Goal: Navigation & Orientation: Find specific page/section

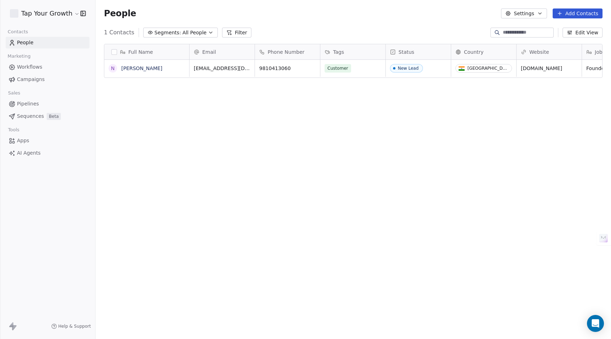
scroll to position [298, 516]
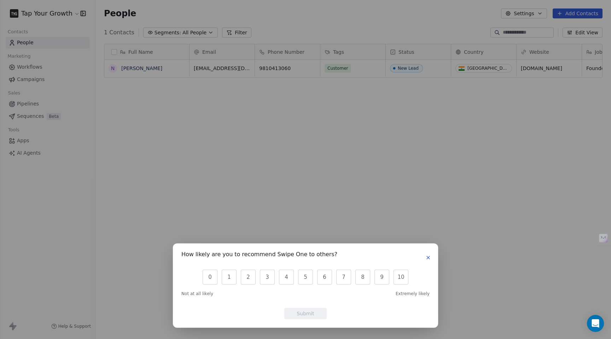
click at [429, 256] on icon "button" at bounding box center [428, 258] width 6 height 6
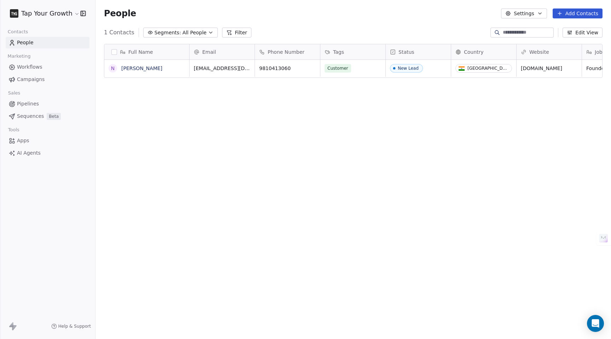
click at [27, 153] on span "AI Agents" at bounding box center [29, 152] width 24 height 7
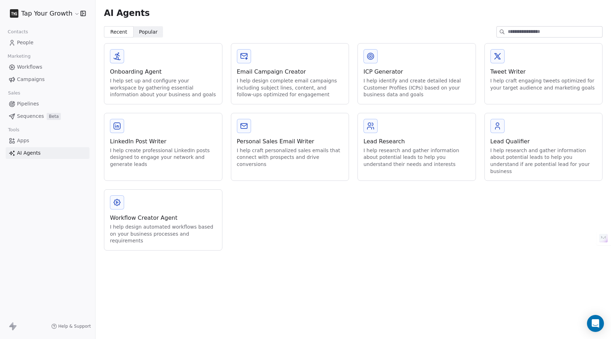
click at [24, 145] on link "Apps" at bounding box center [48, 141] width 84 height 12
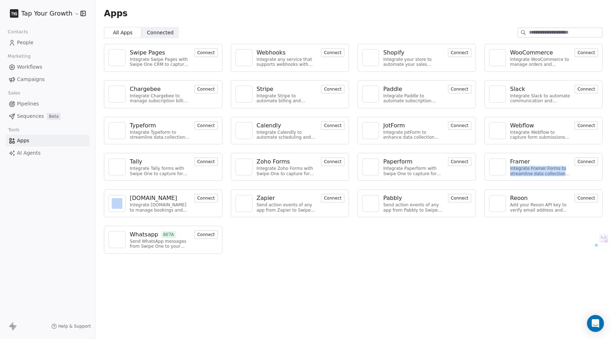
drag, startPoint x: 510, startPoint y: 169, endPoint x: 582, endPoint y: 174, distance: 71.9
click at [582, 174] on div "Framer Integrate Framer Forms to streamline data collection and customer engage…" at bounding box center [544, 167] width 118 height 28
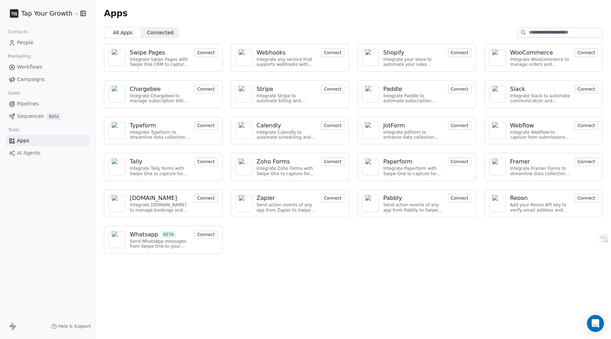
click at [589, 164] on button "Connect" at bounding box center [586, 161] width 23 height 8
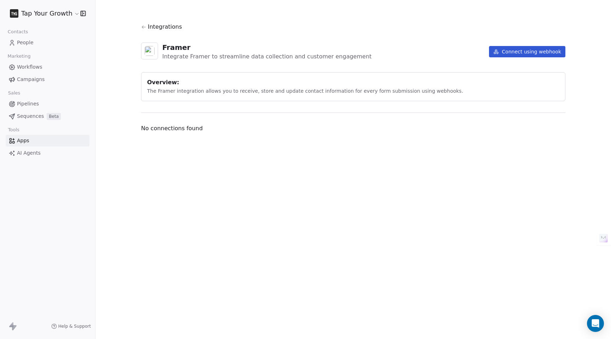
click at [143, 27] on icon at bounding box center [143, 26] width 5 height 5
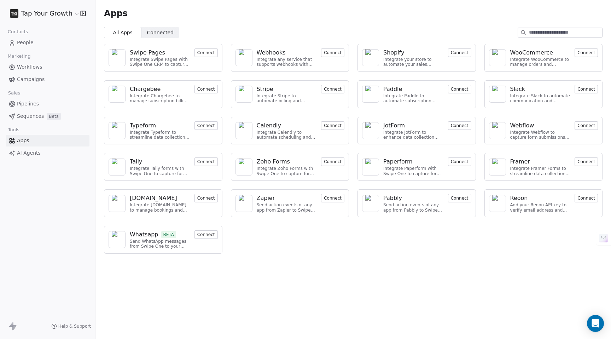
click at [466, 196] on button "Connect" at bounding box center [459, 198] width 23 height 8
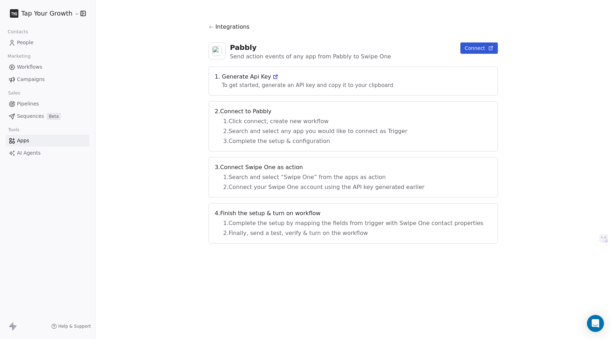
click at [214, 24] on icon at bounding box center [211, 26] width 5 height 5
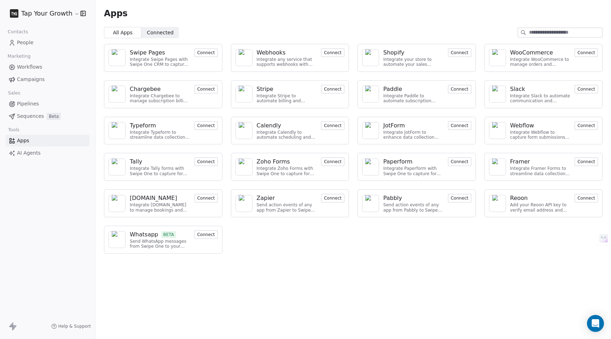
click at [206, 238] on button "Connect" at bounding box center [206, 234] width 23 height 8
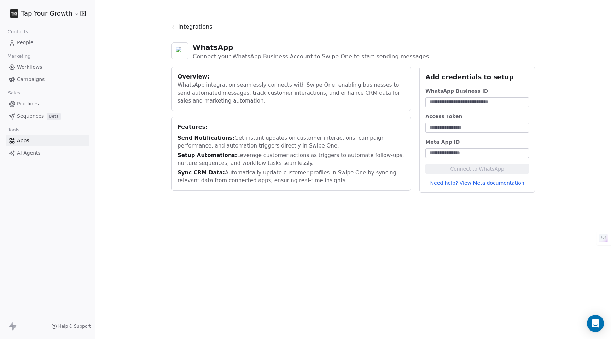
click at [175, 28] on icon at bounding box center [174, 26] width 5 height 5
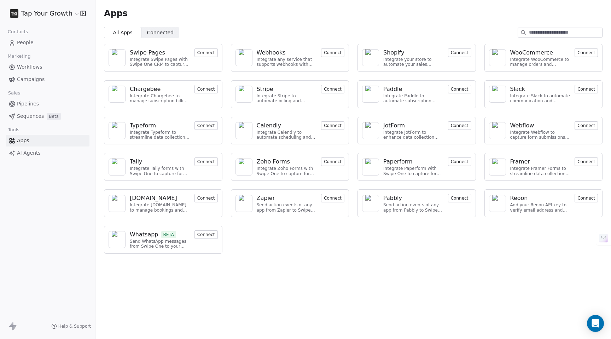
click at [28, 116] on span "Sequences" at bounding box center [30, 115] width 27 height 7
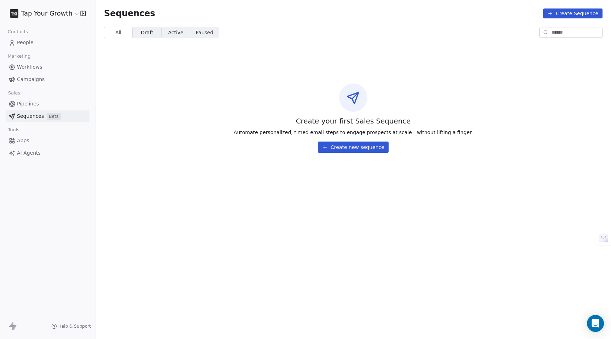
click at [350, 146] on button "Create new sequence" at bounding box center [353, 146] width 71 height 11
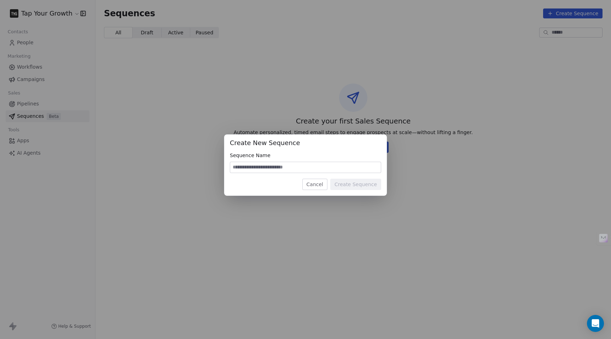
click at [321, 186] on button "Cancel" at bounding box center [314, 184] width 25 height 11
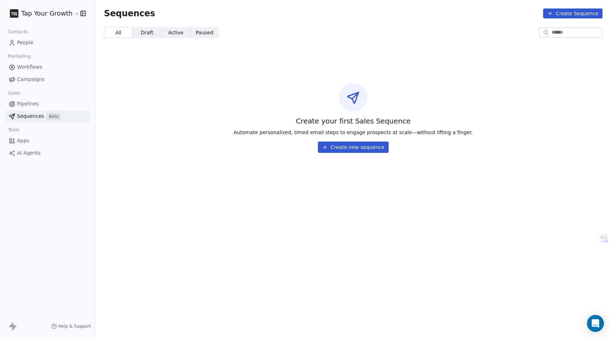
click at [145, 31] on span "Draft" at bounding box center [147, 32] width 12 height 7
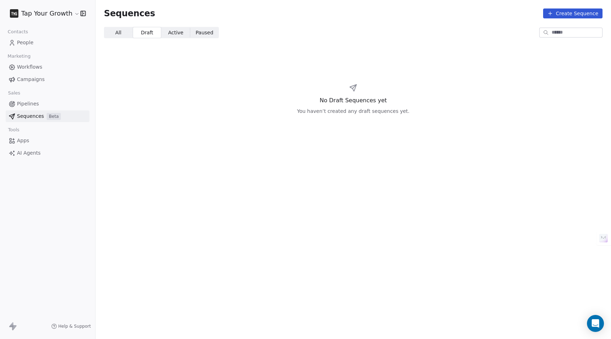
click at [166, 31] on span "Active Active" at bounding box center [175, 32] width 29 height 11
click at [103, 33] on div "All All Draft Draft Active Active Paused Paused" at bounding box center [353, 32] width 516 height 11
click at [118, 33] on span "All" at bounding box center [118, 32] width 6 height 7
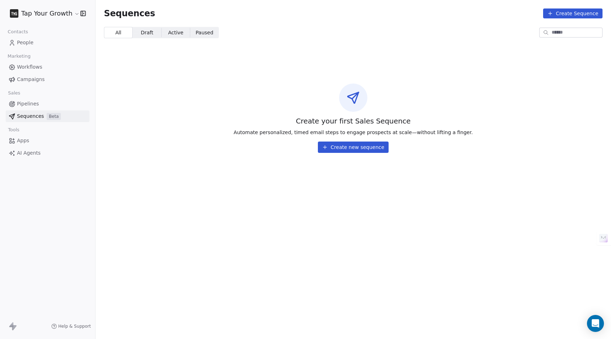
click at [27, 99] on link "Pipelines" at bounding box center [48, 104] width 84 height 12
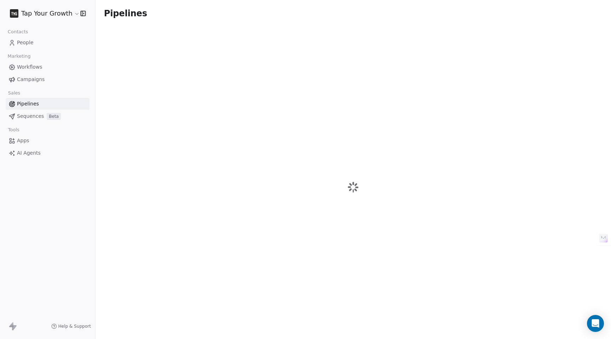
click at [29, 114] on span "Sequences" at bounding box center [30, 115] width 27 height 7
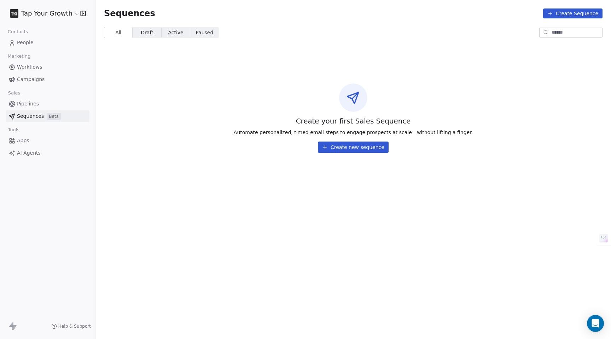
click at [26, 101] on span "Pipelines" at bounding box center [28, 103] width 22 height 7
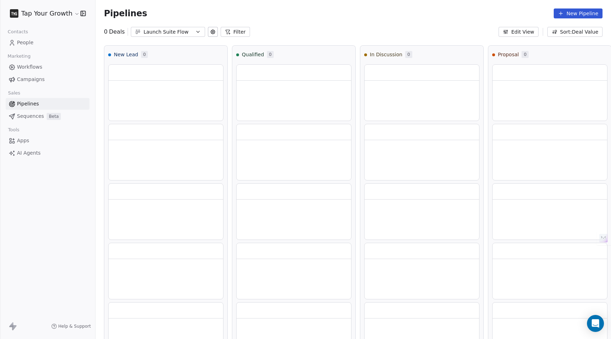
click at [185, 34] on div "Launch Suite Flow" at bounding box center [168, 31] width 49 height 7
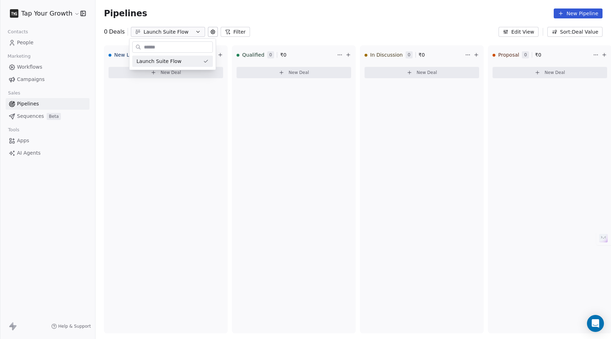
click at [280, 25] on html "**********" at bounding box center [305, 169] width 611 height 339
click at [213, 32] on icon at bounding box center [213, 32] width 4 height 4
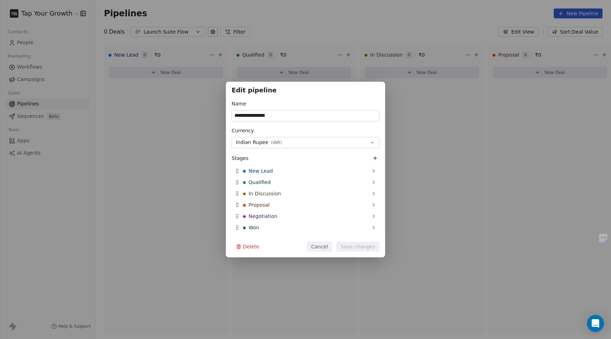
click at [253, 248] on button "Delete" at bounding box center [248, 247] width 32 height 10
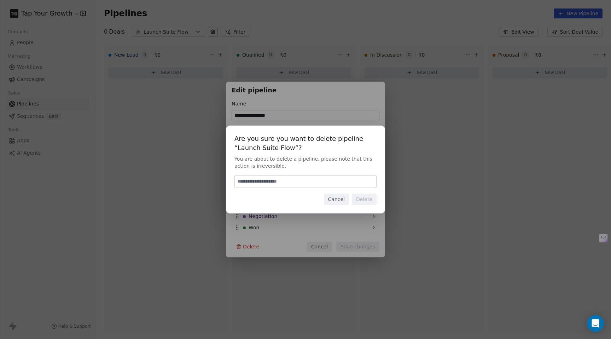
click at [336, 202] on button "Cancel" at bounding box center [336, 198] width 25 height 11
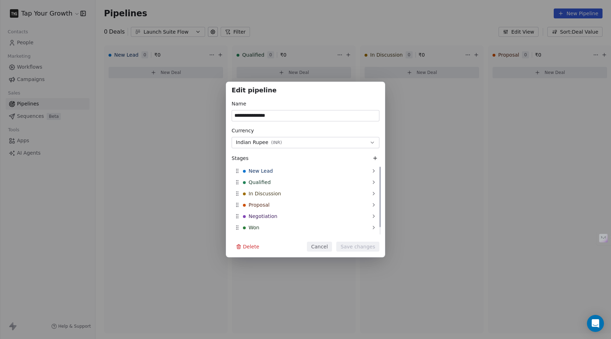
click at [182, 141] on div "**********" at bounding box center [305, 169] width 611 height 175
click at [320, 242] on button "Cancel" at bounding box center [319, 247] width 25 height 10
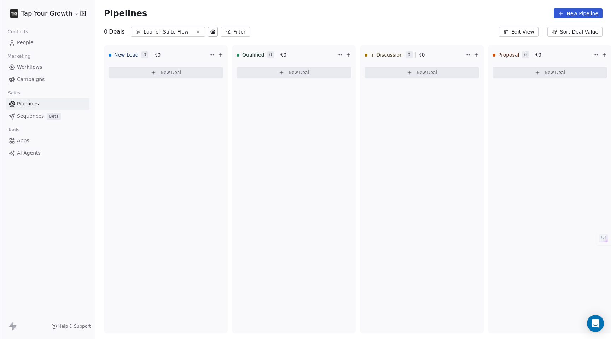
click at [574, 35] on button "Sort: Deal Value" at bounding box center [574, 32] width 55 height 10
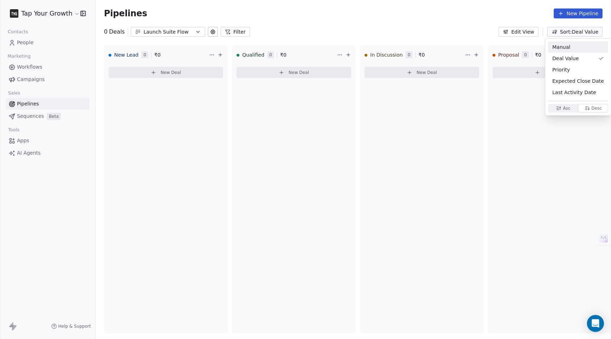
click at [532, 31] on html "**********" at bounding box center [305, 169] width 611 height 339
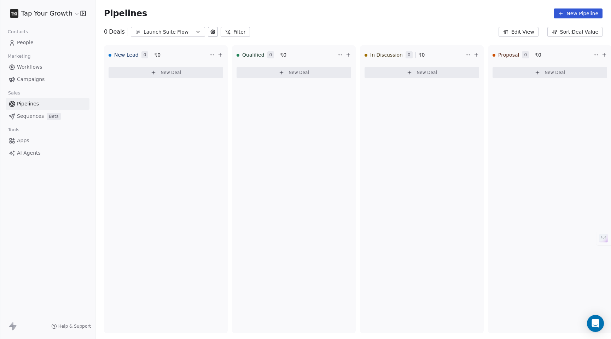
click at [532, 31] on button "Edit View" at bounding box center [519, 32] width 40 height 10
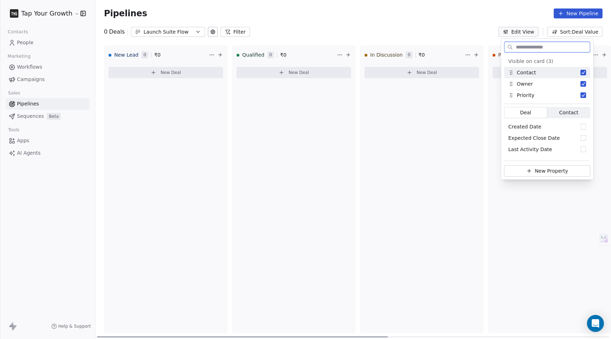
click at [432, 46] on div "In Discussion 0 ₹ 0" at bounding box center [414, 55] width 99 height 18
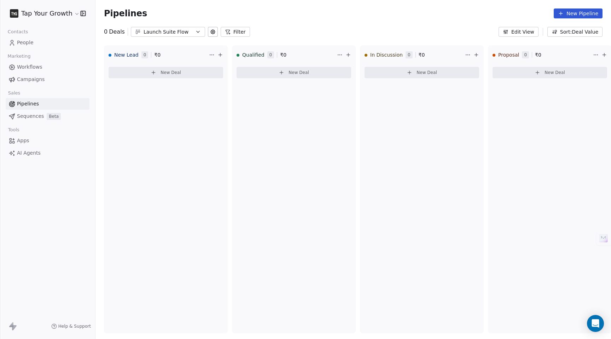
click at [30, 85] on link "Campaigns" at bounding box center [48, 80] width 84 height 12
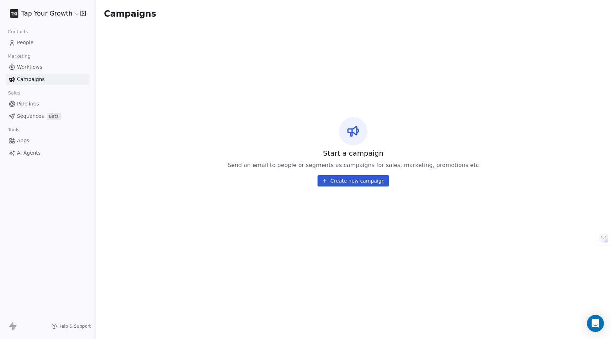
click at [33, 41] on link "People" at bounding box center [48, 43] width 84 height 12
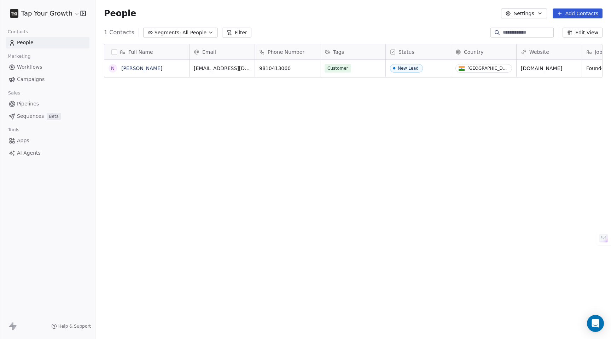
click at [185, 29] on span "All People" at bounding box center [194, 32] width 24 height 7
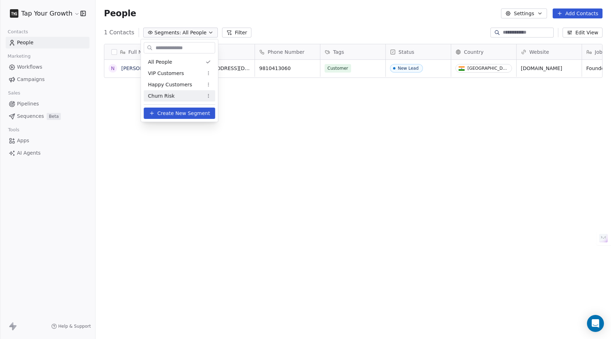
click at [197, 112] on span "Create New Segment" at bounding box center [183, 113] width 53 height 7
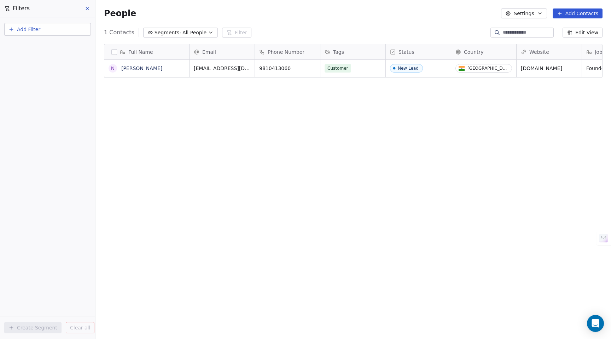
click at [87, 9] on icon at bounding box center [88, 9] width 6 height 6
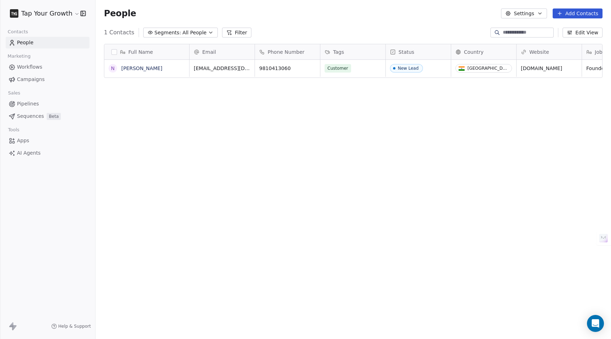
click at [575, 14] on button "Add Contacts" at bounding box center [578, 13] width 50 height 10
click at [574, 30] on span "Create new contact" at bounding box center [580, 28] width 48 height 7
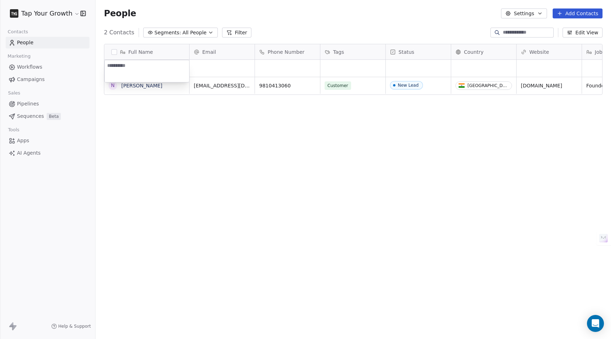
click at [323, 17] on html "**********" at bounding box center [305, 169] width 611 height 339
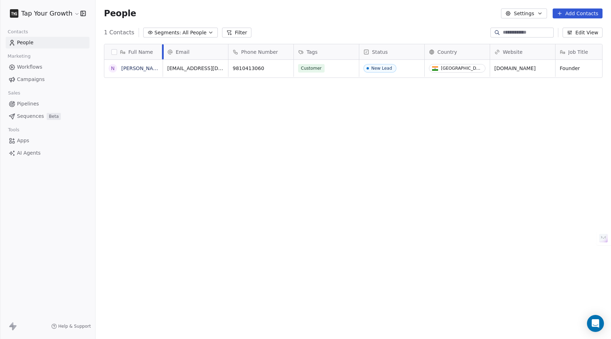
drag, startPoint x: 189, startPoint y: 48, endPoint x: 163, endPoint y: 51, distance: 26.7
click at [163, 51] on div at bounding box center [163, 51] width 2 height 15
drag, startPoint x: 293, startPoint y: 49, endPoint x: 285, endPoint y: 50, distance: 8.6
click at [285, 50] on div at bounding box center [285, 51] width 2 height 15
click at [270, 53] on span "Phone Number" at bounding box center [259, 51] width 37 height 7
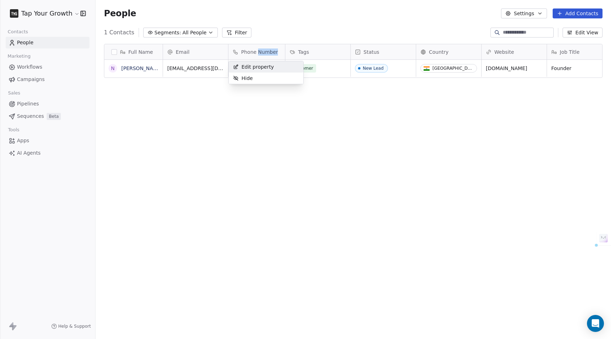
click at [270, 53] on html "**********" at bounding box center [305, 169] width 611 height 339
click at [270, 53] on span "Phone Number" at bounding box center [259, 51] width 37 height 7
click at [266, 65] on span "Edit property" at bounding box center [258, 66] width 33 height 7
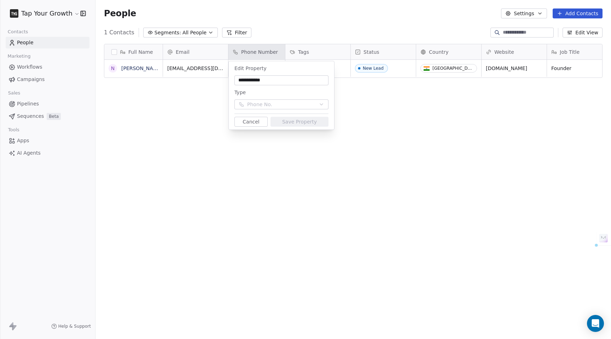
click at [255, 77] on input "**********" at bounding box center [281, 80] width 91 height 7
type input "*****"
click at [284, 119] on button "Save Property" at bounding box center [300, 122] width 58 height 10
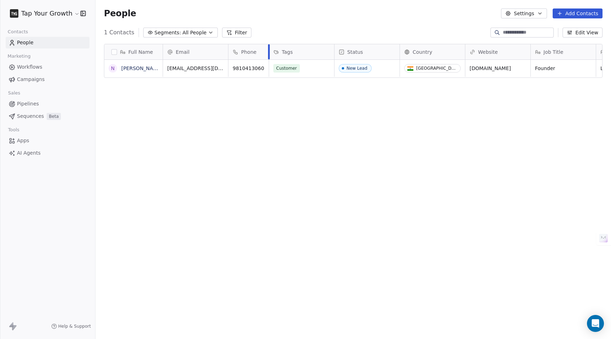
drag, startPoint x: 284, startPoint y: 55, endPoint x: 268, endPoint y: 55, distance: 16.3
click at [268, 55] on div at bounding box center [269, 51] width 2 height 15
click at [271, 170] on div "Full Name N Nikhil Arora Email Phone Tags Status Country Website Job Title Cont…" at bounding box center [353, 187] width 516 height 298
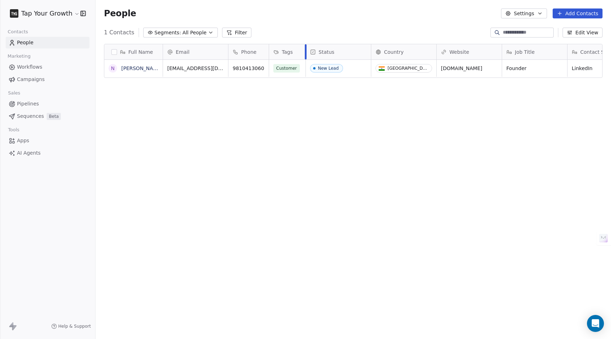
drag, startPoint x: 334, startPoint y: 49, endPoint x: 306, endPoint y: 50, distance: 28.6
click at [306, 50] on div at bounding box center [306, 51] width 2 height 15
click at [306, 95] on div "Full Name N Nikhil Arora Email Phone Tags Status Country Website Job Title Cont…" at bounding box center [353, 187] width 516 height 298
click at [36, 68] on span "Workflows" at bounding box center [29, 66] width 25 height 7
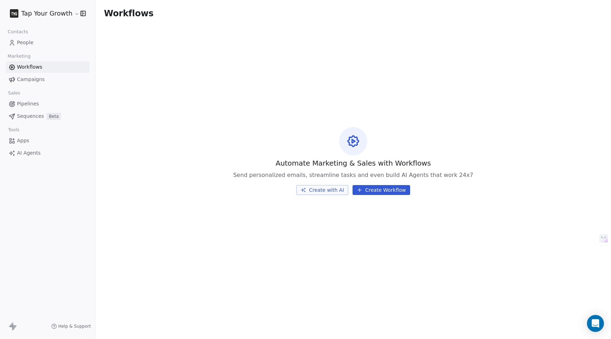
click at [392, 188] on button "Create Workflow" at bounding box center [382, 190] width 58 height 10
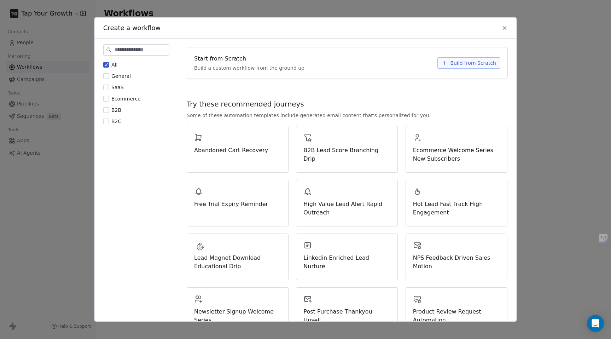
click at [123, 78] on span "General" at bounding box center [120, 76] width 19 height 6
click at [109, 78] on button "General" at bounding box center [106, 75] width 6 height 7
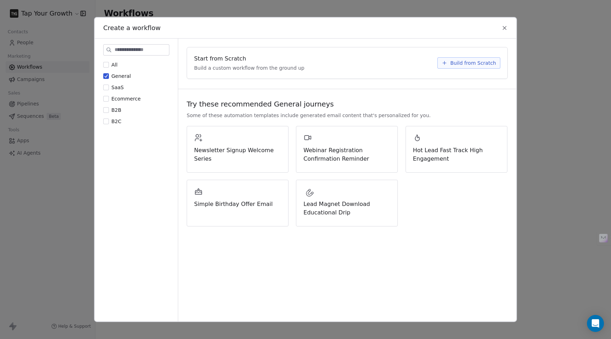
click at [115, 127] on div "All General SaaS Ecommerce B2B B2C" at bounding box center [136, 192] width 66 height 262
click at [118, 110] on span "B2B" at bounding box center [116, 110] width 10 height 6
click at [109, 110] on button "B2B" at bounding box center [106, 109] width 6 height 7
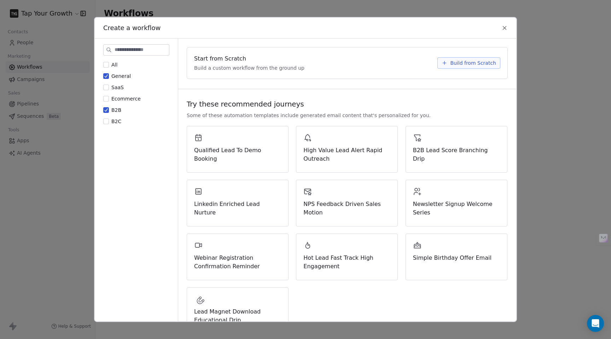
click at [115, 76] on span "General" at bounding box center [120, 76] width 19 height 6
click at [109, 76] on button "General" at bounding box center [106, 75] width 6 height 7
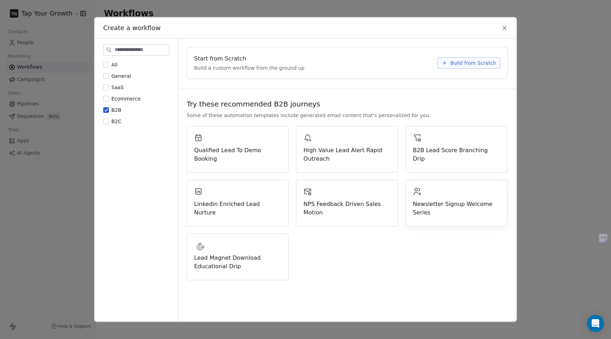
click at [482, 211] on span "Newsletter Signup Welcome Series" at bounding box center [456, 208] width 87 height 17
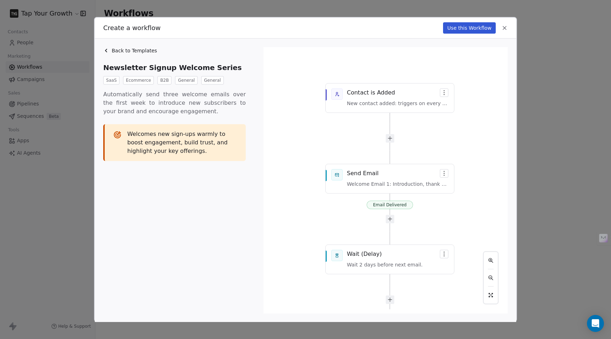
click at [414, 180] on div "Email Delivered Email Delivered Email Delivered Contact is Added New contact ad…" at bounding box center [386, 180] width 236 height 258
click at [446, 174] on div "Email Delivered Email Delivered Email Delivered Contact is Added New contact ad…" at bounding box center [386, 180] width 236 height 258
click at [443, 174] on div "Email Delivered Email Delivered Email Delivered Contact is Added New contact ad…" at bounding box center [386, 180] width 236 height 258
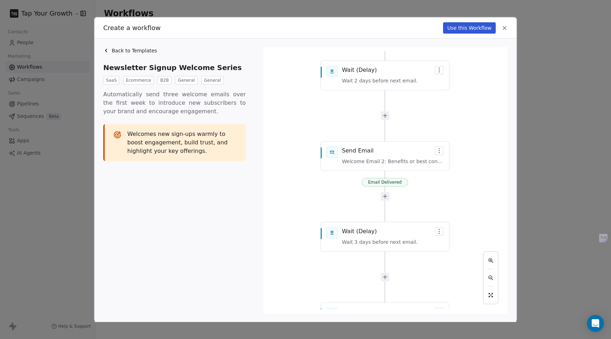
click at [107, 50] on icon at bounding box center [106, 51] width 6 height 6
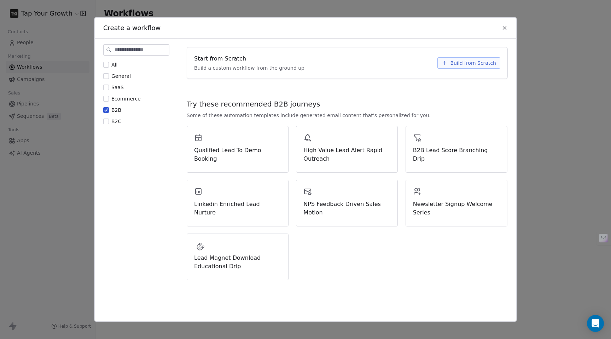
click at [105, 111] on button "B2B" at bounding box center [106, 109] width 6 height 7
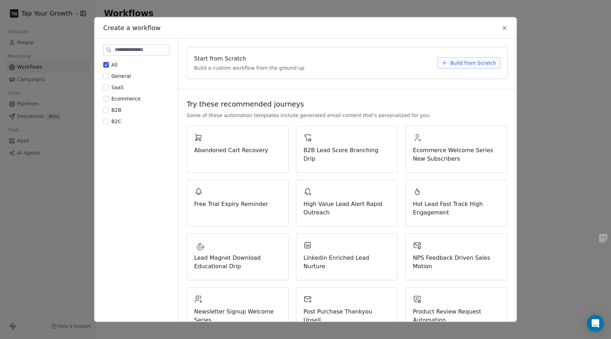
click at [107, 103] on div "All General SaaS Ecommerce B2B B2C" at bounding box center [136, 93] width 66 height 64
click at [107, 101] on button "Ecommerce" at bounding box center [106, 98] width 6 height 7
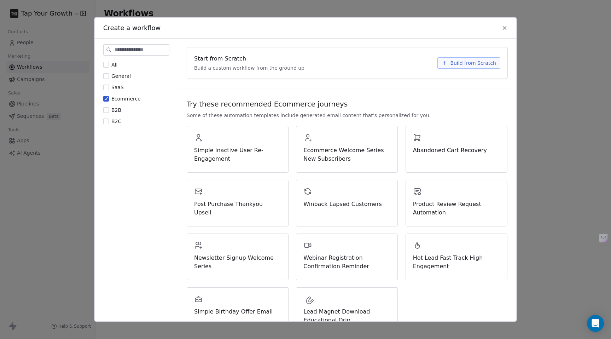
click at [107, 101] on button "Ecommerce" at bounding box center [106, 98] width 6 height 7
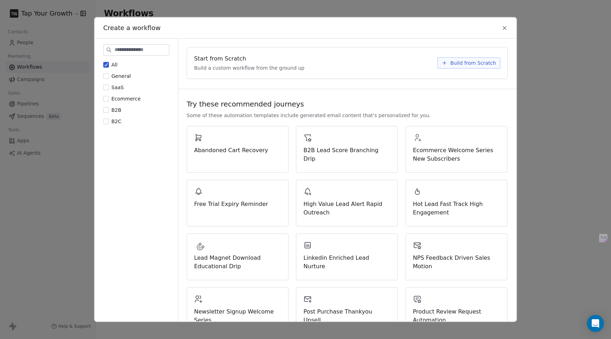
click at [503, 28] on icon at bounding box center [504, 28] width 6 height 6
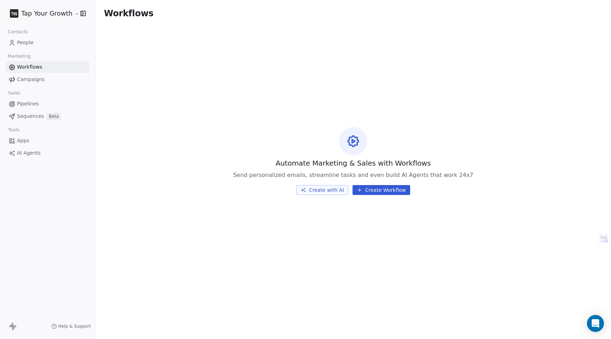
click at [32, 45] on span "People" at bounding box center [25, 42] width 17 height 7
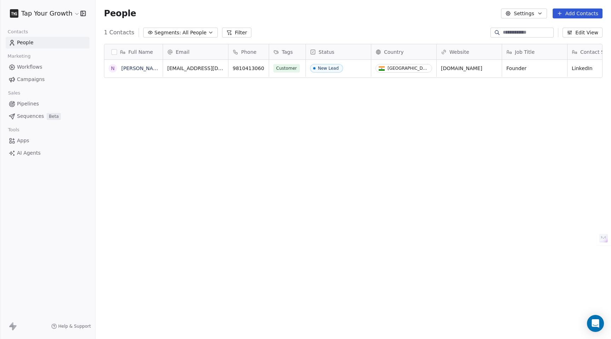
scroll to position [298, 516]
click at [32, 66] on span "Workflows" at bounding box center [29, 66] width 25 height 7
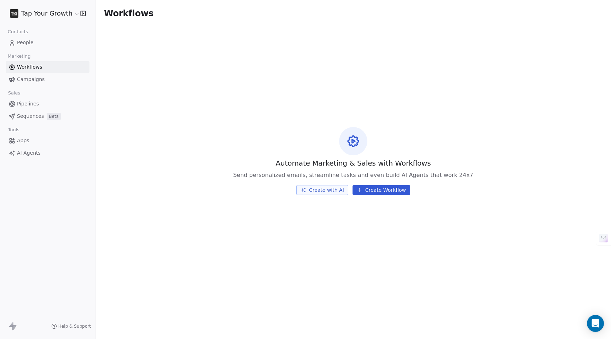
click at [31, 76] on span "Campaigns" at bounding box center [31, 79] width 28 height 7
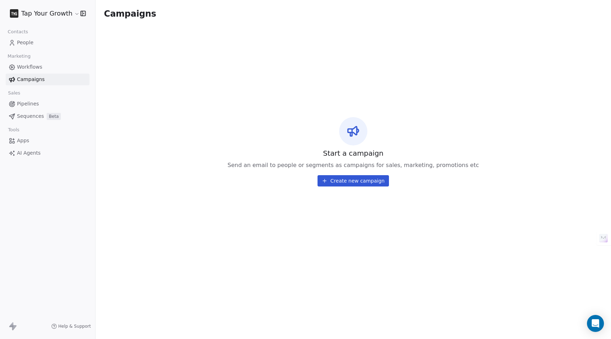
click at [69, 15] on html "**********" at bounding box center [305, 169] width 611 height 339
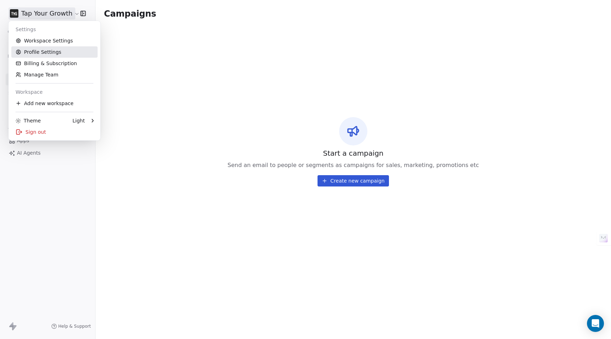
click at [42, 53] on link "Profile Settings" at bounding box center [54, 51] width 86 height 11
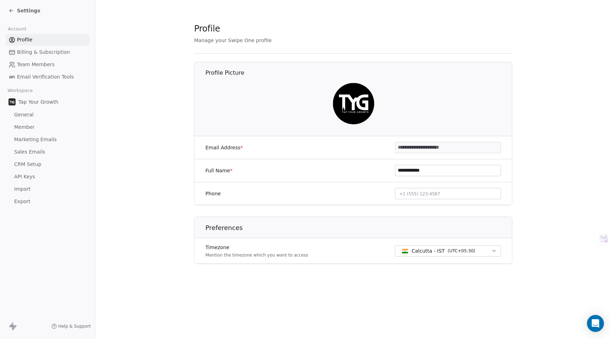
click at [13, 9] on icon at bounding box center [11, 11] width 6 height 6
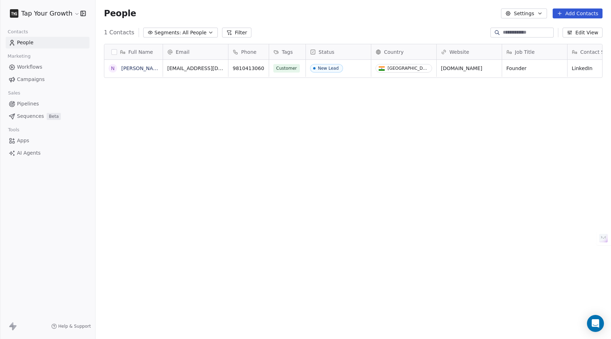
scroll to position [298, 516]
